Goal: Information Seeking & Learning: Understand process/instructions

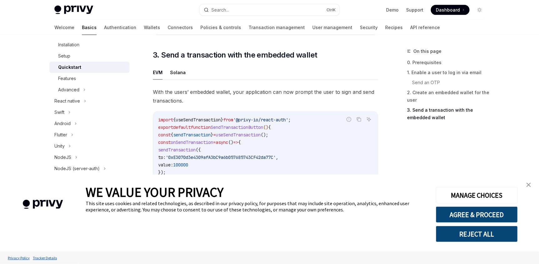
scroll to position [531, 0]
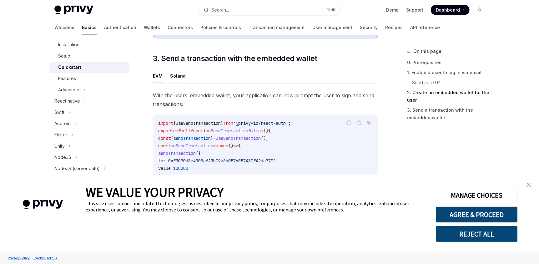
click at [184, 76] on button "Solana" at bounding box center [178, 75] width 16 height 15
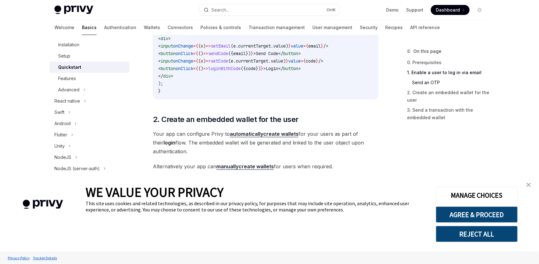
scroll to position [281, 0]
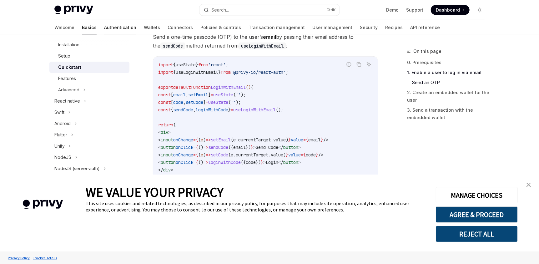
click at [104, 25] on link "Authentication" at bounding box center [120, 27] width 32 height 15
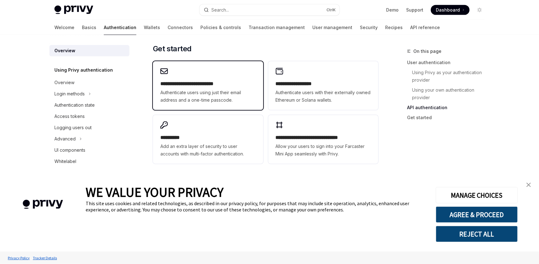
scroll to position [528, 0]
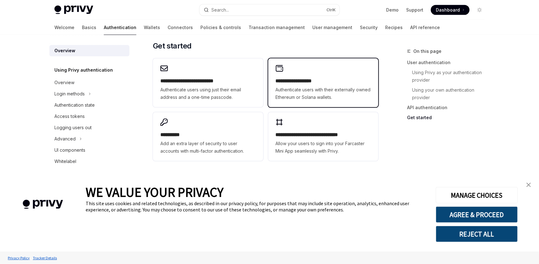
click at [292, 83] on h2 "**********" at bounding box center [323, 80] width 95 height 7
type textarea "*"
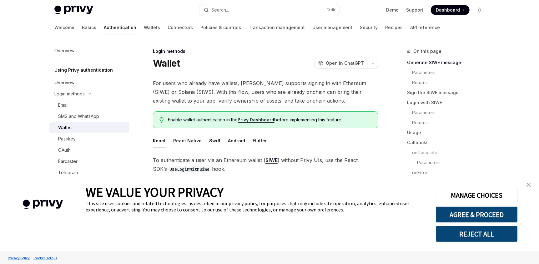
click at [254, 120] on link "Privy Dashboard" at bounding box center [256, 120] width 37 height 6
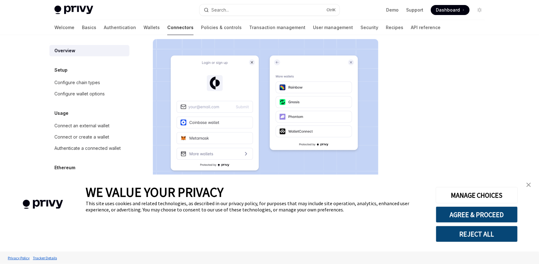
scroll to position [145, 0]
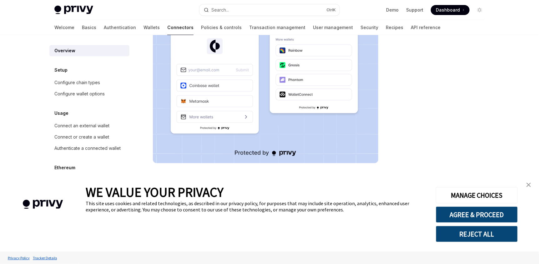
click at [530, 185] on img "close banner" at bounding box center [528, 184] width 4 height 4
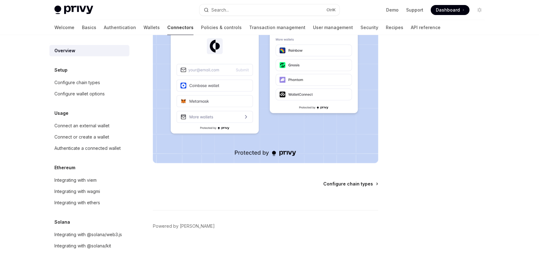
click at [361, 183] on span "Configure chain types" at bounding box center [348, 184] width 50 height 6
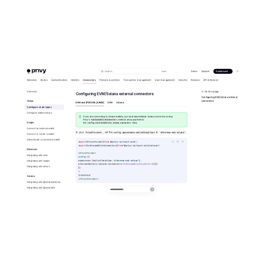
scroll to position [93, 0]
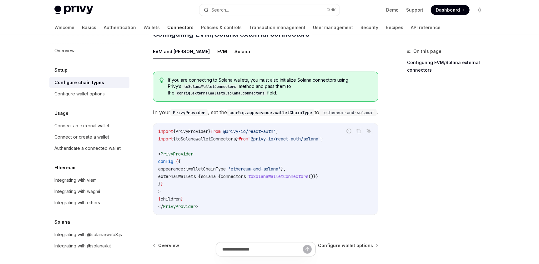
drag, startPoint x: 341, startPoint y: 134, endPoint x: 188, endPoint y: 137, distance: 152.8
click at [188, 137] on div "Report incorrect code Copy Ask AI import { PrivyProvider } from '@privy-io/reac…" at bounding box center [265, 169] width 225 height 92
drag, startPoint x: 345, startPoint y: 172, endPoint x: 337, endPoint y: 167, distance: 9.9
click at [337, 167] on code "import { PrivyProvider } from '@privy-io/react-auth' ; import { toSolanaWalletC…" at bounding box center [265, 168] width 215 height 82
copy code "externalWallets: { solana: { connectors: toSolanaWalletConnectors ()}}"
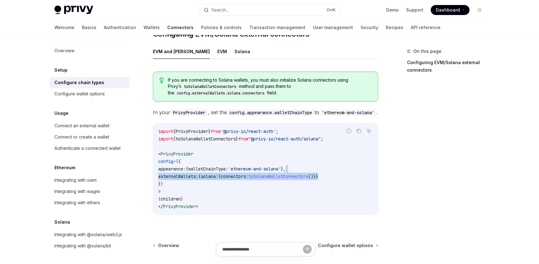
click at [294, 173] on span "toSolanaWalletConnectors" at bounding box center [278, 176] width 60 height 6
drag, startPoint x: 346, startPoint y: 172, endPoint x: 307, endPoint y: 165, distance: 38.7
click at [307, 165] on code "import { PrivyProvider } from '@privy-io/react-auth' ; import { toSolanaWalletC…" at bounding box center [265, 168] width 215 height 82
copy code "externalWallets: { solana: { connectors: toSolanaWalletConnectors ()}}"
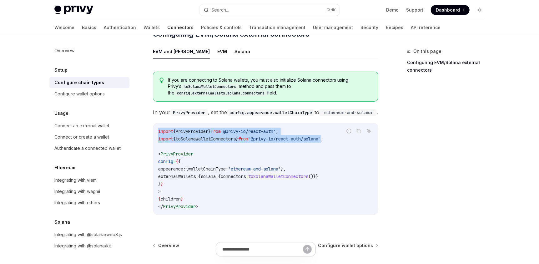
drag, startPoint x: 341, startPoint y: 136, endPoint x: 335, endPoint y: 134, distance: 6.0
click at [335, 137] on div "Report incorrect code" at bounding box center [349, 140] width 44 height 6
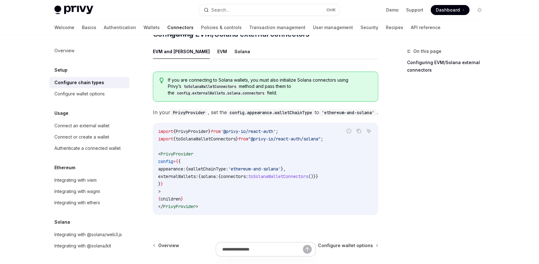
click at [338, 138] on div "Report incorrect code" at bounding box center [349, 140] width 44 height 6
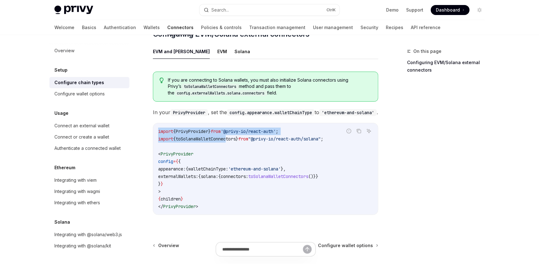
drag, startPoint x: 339, startPoint y: 135, endPoint x: 231, endPoint y: 138, distance: 108.2
click at [231, 138] on div "Report incorrect code Copy Ask AI import { PrivyProvider } from '@privy-io/reac…" at bounding box center [265, 169] width 225 height 92
click at [190, 136] on span "toSolanaWalletConnectors" at bounding box center [206, 139] width 60 height 6
drag, startPoint x: 158, startPoint y: 135, endPoint x: 332, endPoint y: 135, distance: 174.0
click at [332, 135] on div "Report incorrect code Copy Ask AI import { PrivyProvider } from '@privy-io/reac…" at bounding box center [265, 169] width 225 height 92
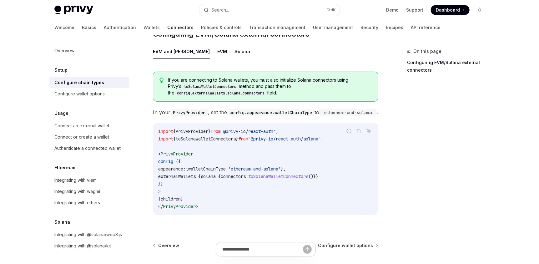
click at [321, 136] on span ""@privy-io/react-auth/solana"" at bounding box center [284, 139] width 72 height 6
copy code "import { toSolanaWalletConnectors } from "@privy-io/react-auth/solana" ;"
click at [316, 188] on code "import { PrivyProvider } from '@privy-io/react-auth' ; import { toSolanaWalletC…" at bounding box center [265, 168] width 215 height 82
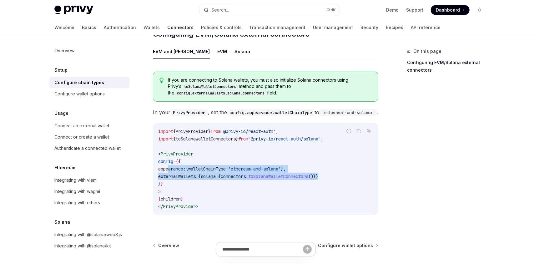
drag, startPoint x: 169, startPoint y: 165, endPoint x: 350, endPoint y: 171, distance: 181.6
click at [350, 171] on code "import { PrivyProvider } from '@privy-io/react-auth' ; import { toSolanaWalletC…" at bounding box center [265, 168] width 215 height 82
copy code "appearance: { walletChainType: 'ethereum-and-solana' }, externalWallets: { sola…"
click at [248, 173] on span "connectors:" at bounding box center [234, 176] width 27 height 6
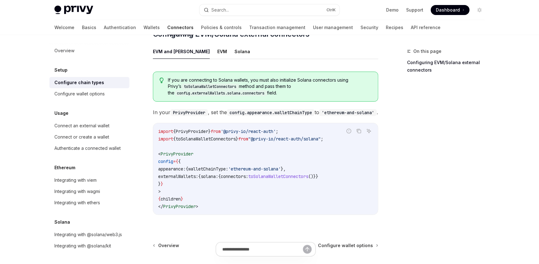
click at [228, 166] on span "walletChainType:" at bounding box center [208, 169] width 40 height 6
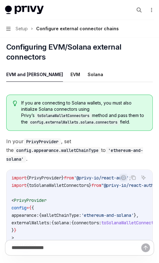
type textarea "*"
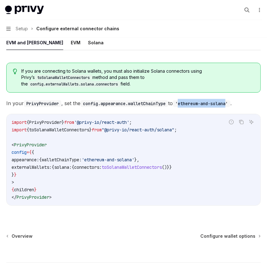
drag, startPoint x: 238, startPoint y: 96, endPoint x: 187, endPoint y: 92, distance: 51.4
click at [187, 99] on span "In your PrivyProvider , set the config.appearance.walletChainType to 'ethereum-…" at bounding box center [133, 103] width 254 height 9
copy code "ethereum-and-solana"
